Goal: Task Accomplishment & Management: Complete application form

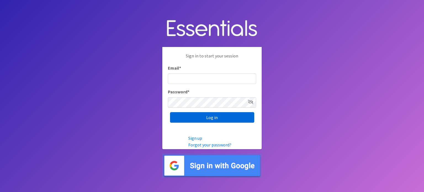
type input "[EMAIL_ADDRESS][DOMAIN_NAME]"
click at [224, 118] on input "Log in" at bounding box center [212, 117] width 84 height 10
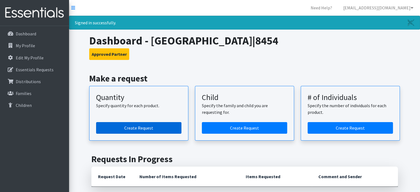
click at [133, 126] on link "Create Request" at bounding box center [138, 128] width 85 height 12
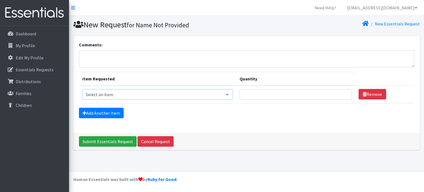
click at [227, 93] on select "Select an item F&D Men L/XL (38-50in waist) x48 F&D Men S/M (28-40in waist) x56…" at bounding box center [157, 94] width 151 height 10
select select "1201"
click at [82, 89] on select "Select an item F&D Men L/XL (38-50in waist) x48 F&D Men S/M (28-40in waist) x56…" at bounding box center [157, 94] width 151 height 10
click at [271, 95] on input "Quantity" at bounding box center [296, 94] width 112 height 10
type input "600"
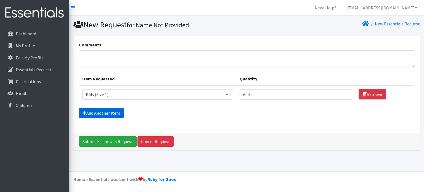
click at [115, 110] on link "Add Another Item" at bounding box center [101, 113] width 45 height 10
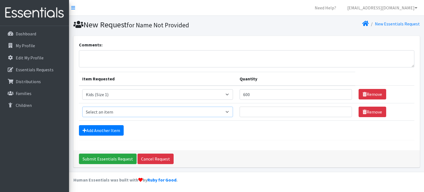
click at [228, 111] on select "Select an item F&D Men L/XL (38-50in waist) x48 F&D Men S/M (28-40in waist) x56…" at bounding box center [157, 112] width 151 height 10
select select "1202"
click at [82, 107] on select "Select an item F&D Men L/XL (38-50in waist) x48 F&D Men S/M (28-40in waist) x56…" at bounding box center [157, 112] width 151 height 10
click at [261, 109] on input "Quantity" at bounding box center [296, 112] width 112 height 10
type input "300"
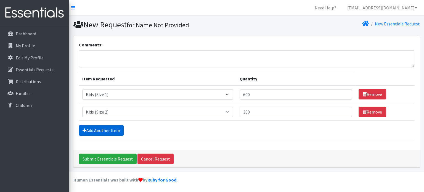
click at [111, 127] on link "Add Another Item" at bounding box center [101, 130] width 45 height 10
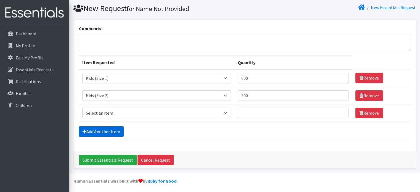
scroll to position [17, 0]
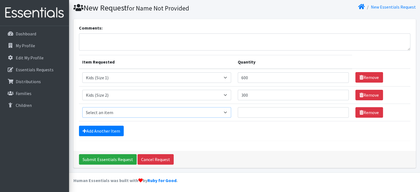
click at [229, 111] on select "Select an item F&D Men L/XL (38-50in waist) x48 F&D Men S/M (28-40in waist) x56…" at bounding box center [156, 112] width 149 height 10
select select "1221"
click at [82, 107] on select "Select an item F&D Men L/XL (38-50in waist) x48 F&D Men S/M (28-40in waist) x56…" at bounding box center [156, 112] width 149 height 10
click at [247, 112] on input "Quantity" at bounding box center [293, 112] width 111 height 10
type input "600"
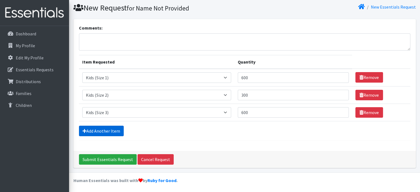
click at [117, 130] on link "Add Another Item" at bounding box center [101, 131] width 45 height 10
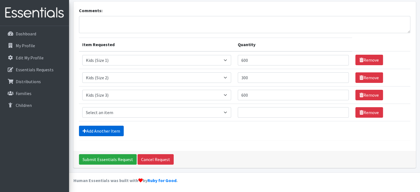
scroll to position [34, 0]
click at [228, 111] on select "Select an item F&D Men L/XL (38-50in waist) x48 F&D Men S/M (28-40in waist) x56…" at bounding box center [156, 112] width 149 height 10
select select "1214"
click at [82, 107] on select "Select an item F&D Men L/XL (38-50in waist) x48 F&D Men S/M (28-40in waist) x56…" at bounding box center [156, 112] width 149 height 10
click at [263, 111] on input "Quantity" at bounding box center [293, 112] width 111 height 10
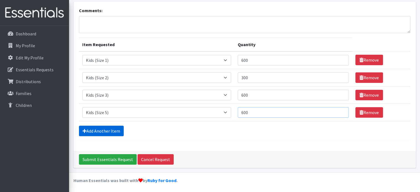
type input "600"
click at [110, 127] on link "Add Another Item" at bounding box center [101, 131] width 45 height 10
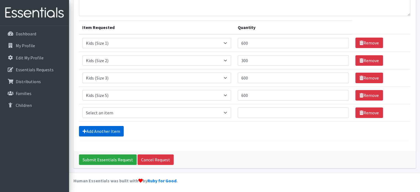
scroll to position [52, 0]
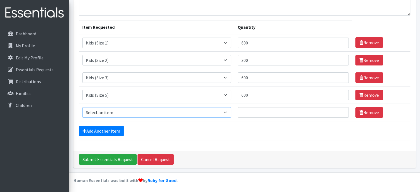
click at [227, 112] on select "Select an item F&D Men L/XL (38-50in waist) x48 F&D Men S/M (28-40in waist) x56…" at bounding box center [156, 112] width 149 height 10
select select "1216"
click at [82, 107] on select "Select an item F&D Men L/XL (38-50in waist) x48 F&D Men S/M (28-40in waist) x56…" at bounding box center [156, 112] width 149 height 10
click at [274, 112] on input "Quantity" at bounding box center [293, 112] width 111 height 10
type input "1200"
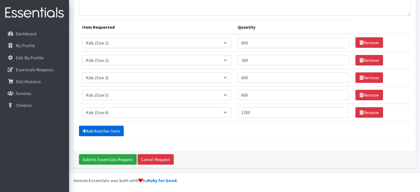
click at [116, 131] on link "Add Another Item" at bounding box center [101, 131] width 45 height 10
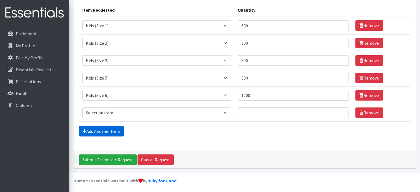
scroll to position [69, 0]
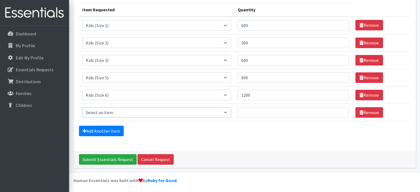
click at [226, 111] on select "Select an item F&D Men L/XL (38-50in waist) x48 F&D Men S/M (28-40in waist) x56…" at bounding box center [156, 112] width 149 height 10
select select "15511"
click at [82, 107] on select "Select an item F&D Men L/XL (38-50in waist) x48 F&D Men S/M (28-40in waist) x56…" at bounding box center [156, 112] width 149 height 10
click at [263, 112] on input "Quantity" at bounding box center [293, 112] width 111 height 10
type input "5"
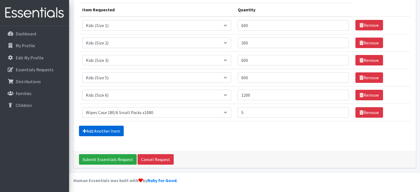
click at [107, 129] on link "Add Another Item" at bounding box center [101, 131] width 45 height 10
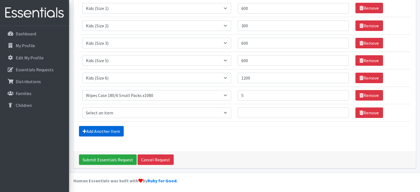
scroll to position [86, 0]
click at [227, 112] on select "Select an item F&D Men L/XL (38-50in waist) x48 F&D Men S/M (28-40in waist) x56…" at bounding box center [156, 112] width 149 height 10
select select "15514"
click at [82, 107] on select "Select an item F&D Men L/XL (38-50in waist) x48 F&D Men S/M (28-40in waist) x56…" at bounding box center [156, 112] width 149 height 10
click at [253, 112] on input "Quantity" at bounding box center [293, 112] width 111 height 10
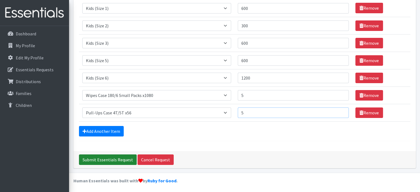
type input "5"
click at [120, 158] on input "Submit Essentials Request" at bounding box center [108, 159] width 58 height 10
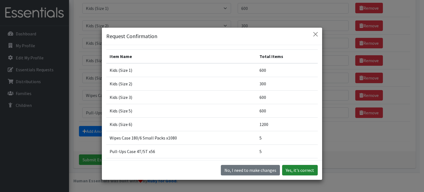
click at [298, 171] on button "Yes, it's correct" at bounding box center [300, 170] width 36 height 10
